Goal: Task Accomplishment & Management: Manage account settings

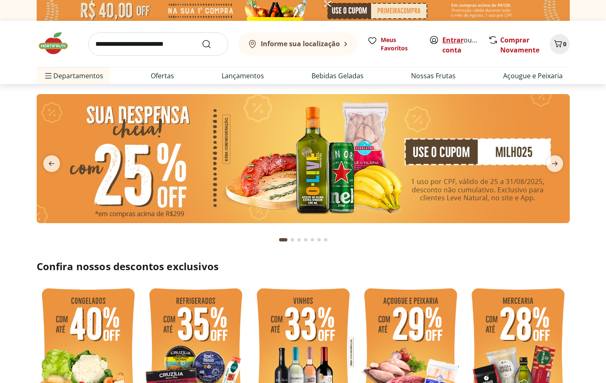
click at [455, 41] on link "Entrar" at bounding box center [452, 39] width 21 height 9
click at [509, 46] on link "Comprar Novamente" at bounding box center [519, 44] width 39 height 19
